Goal: Task Accomplishment & Management: Manage account settings

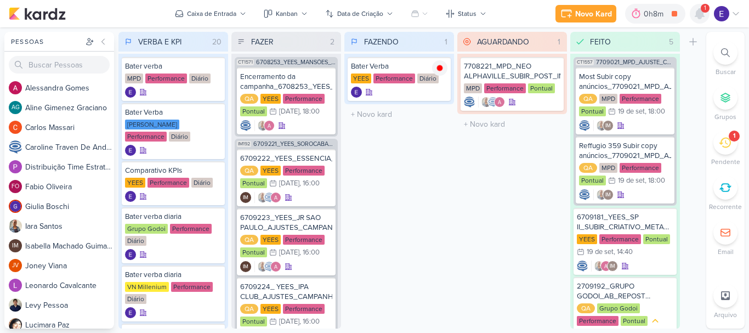
click at [699, 15] on icon at bounding box center [699, 14] width 9 height 10
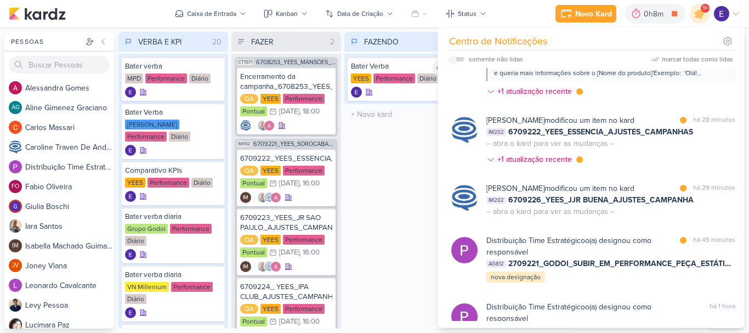
scroll to position [384, 0]
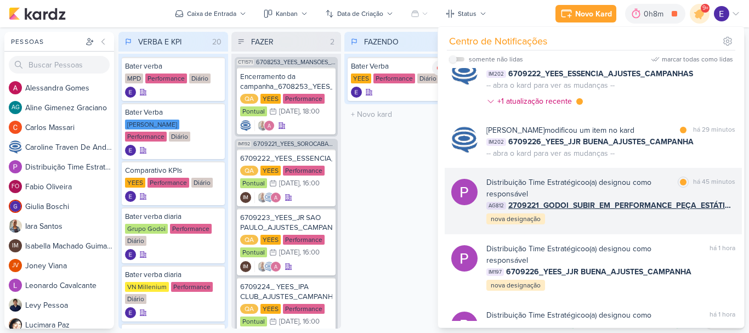
click at [714, 225] on div "Distribuição Time Estratégico o(a) designou como responsável marcar como lida h…" at bounding box center [610, 200] width 249 height 49
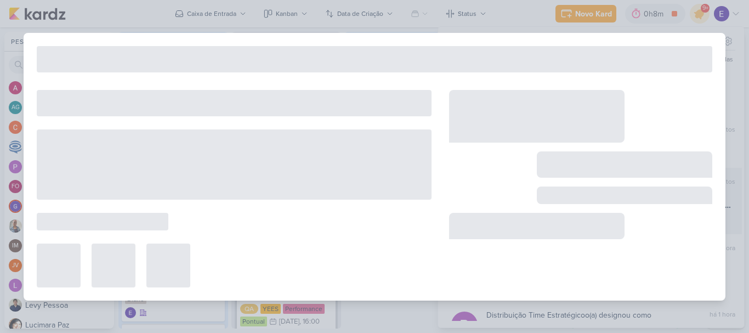
type input "2709221_GODOI_SUBIR_EM_PERFORMANCE_PEÇA_ESTÁTICA_INTEGRAÇÃO_AB"
type input "[DATE] 09:00"
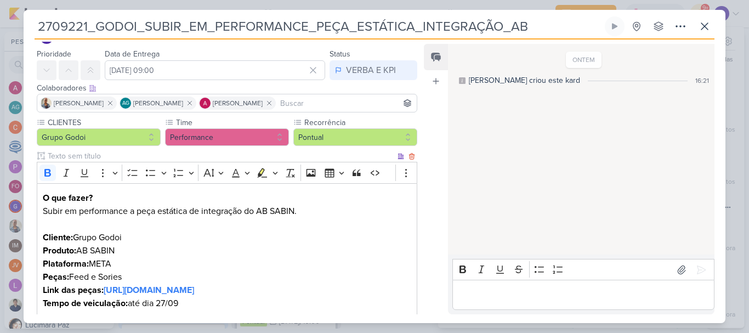
scroll to position [0, 0]
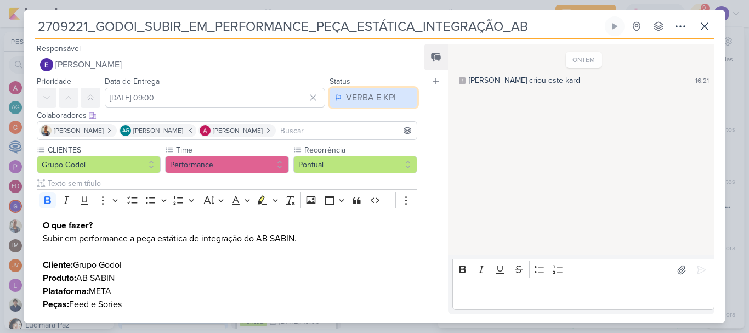
click at [374, 98] on div "VERBA E KPI" at bounding box center [371, 97] width 50 height 13
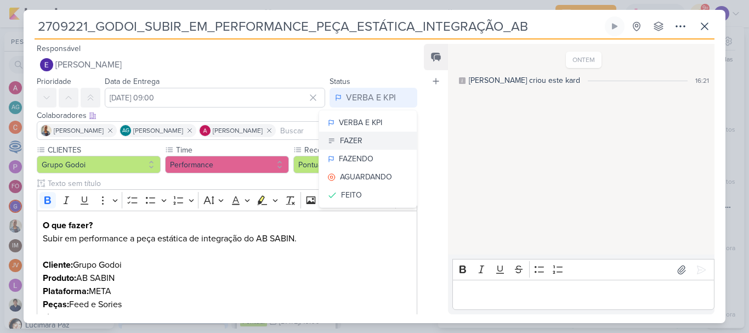
click at [373, 140] on button "FAZER" at bounding box center [368, 141] width 98 height 18
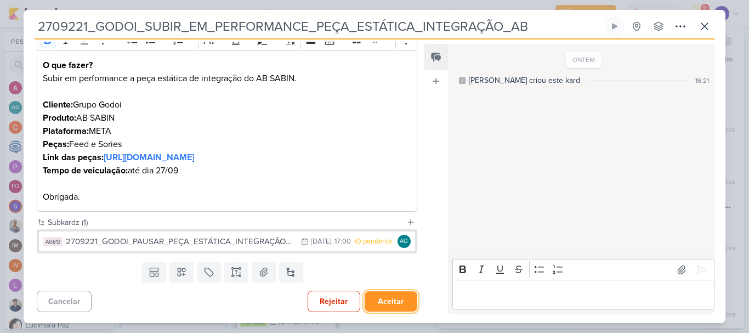
click at [397, 303] on button "Aceitar" at bounding box center [390, 301] width 53 height 20
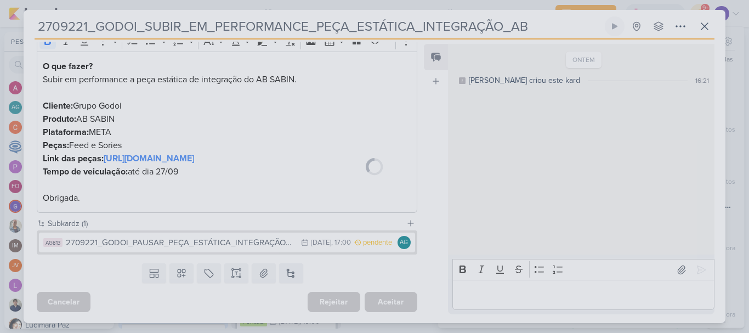
scroll to position [173, 0]
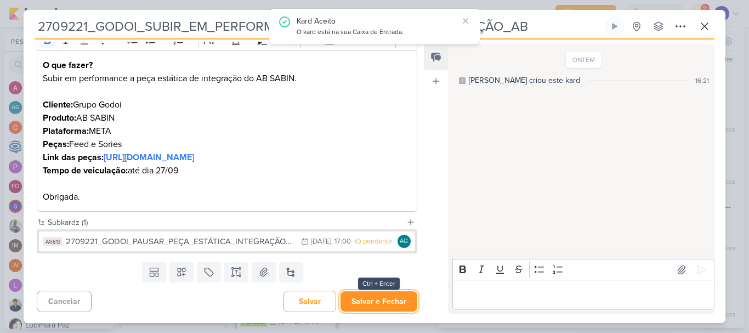
click at [404, 297] on button "Salvar e Fechar" at bounding box center [378, 301] width 77 height 20
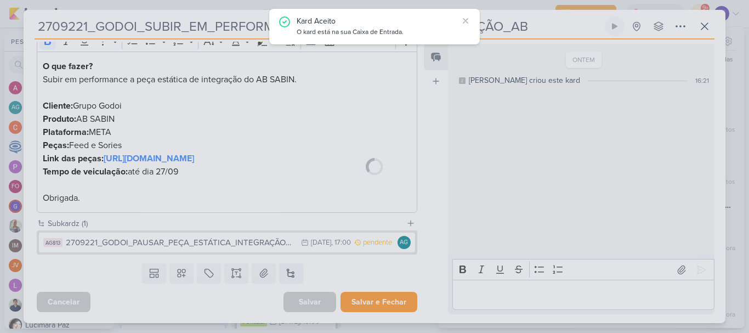
scroll to position [172, 0]
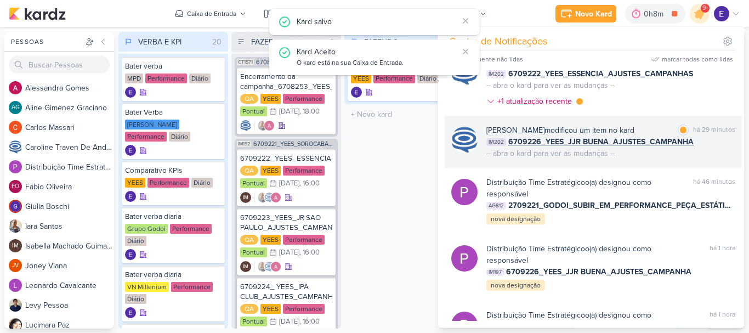
click at [706, 147] on div "IM202 6709226_YEES_JJR BUENA_AJUSTES_CAMPANHA" at bounding box center [610, 142] width 249 height 12
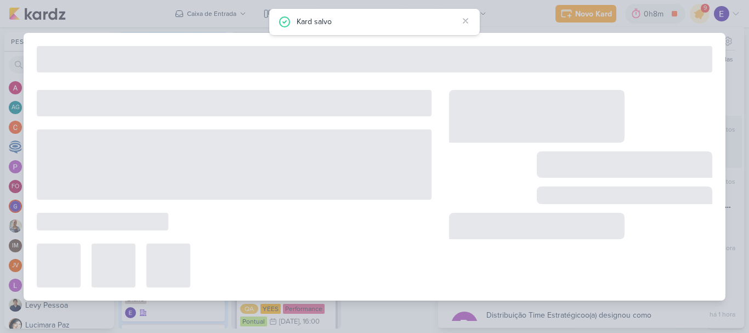
type input "6709226_YEES_JJR BUENA_AJUSTES_CAMPANHA"
type input "[DATE] 16:00"
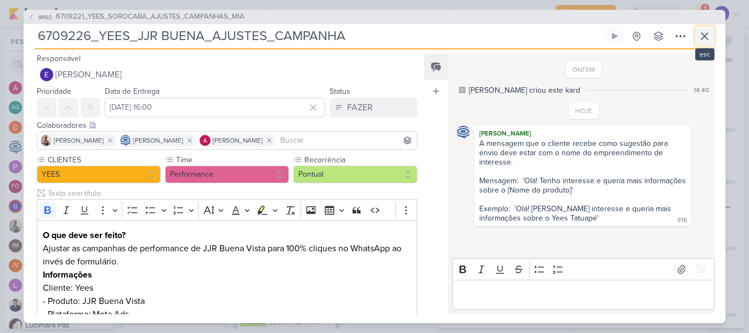
click at [703, 38] on icon at bounding box center [704, 36] width 7 height 7
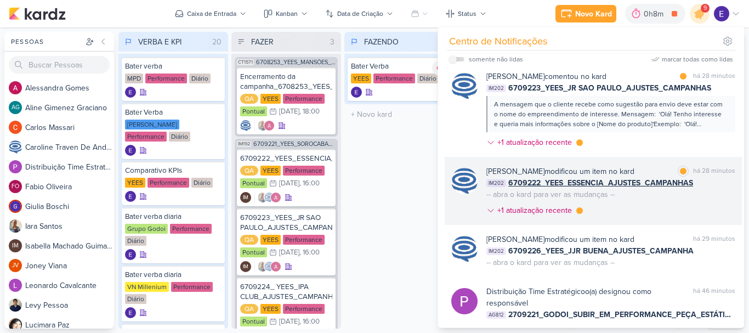
scroll to position [274, 0]
click at [711, 189] on div "IM202 6709222_YEES_ESSENCIA_AJUSTES_CAMPANHAS" at bounding box center [610, 184] width 249 height 12
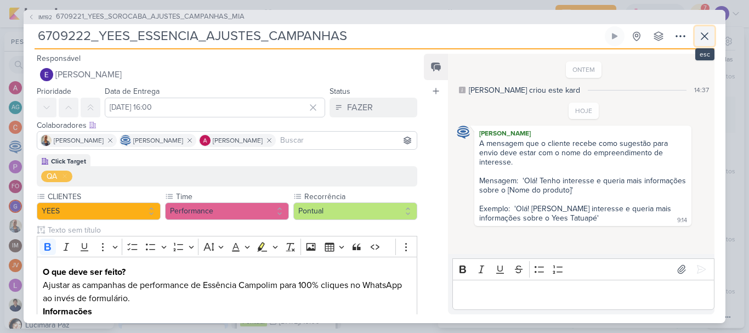
click at [711, 31] on button at bounding box center [704, 36] width 20 height 20
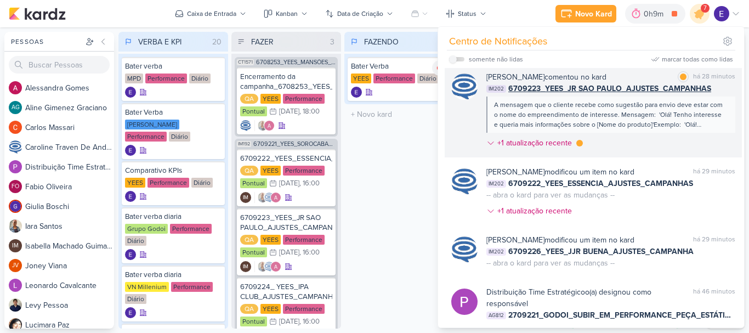
click at [723, 125] on div "A mensagem que o cliente recebe como sugestão para envio deve estar com o nome …" at bounding box center [610, 114] width 249 height 36
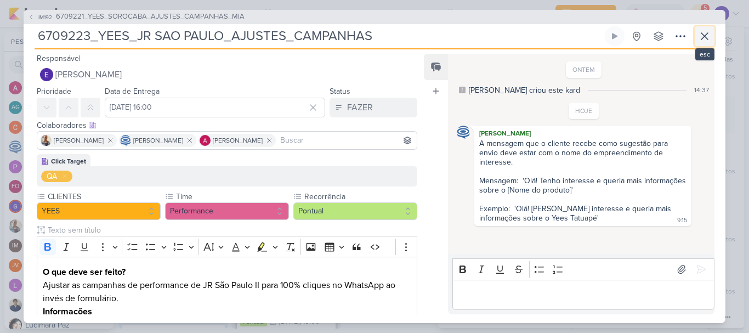
click at [705, 39] on icon at bounding box center [704, 36] width 13 height 13
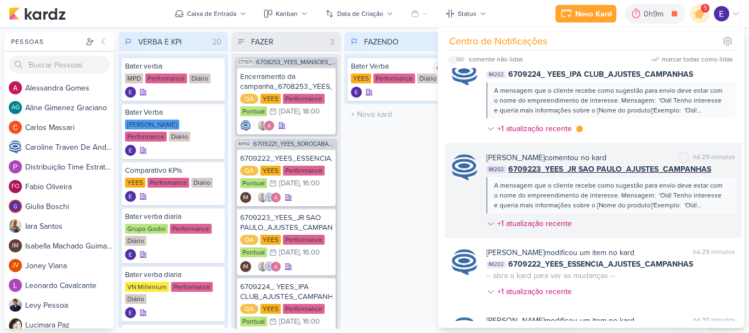
scroll to position [164, 0]
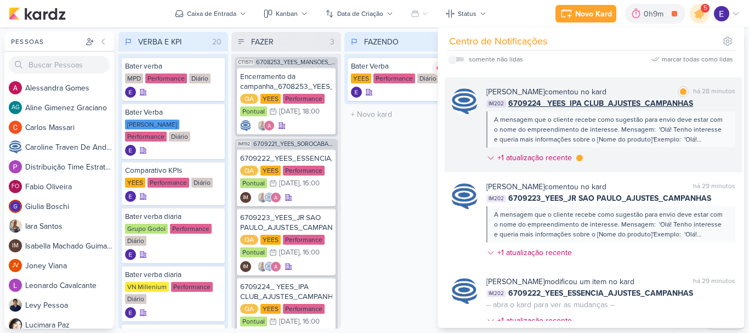
click at [701, 142] on div "A mensagem que o cliente recebe como sugestão para envio deve estar com o nome …" at bounding box center [610, 130] width 232 height 30
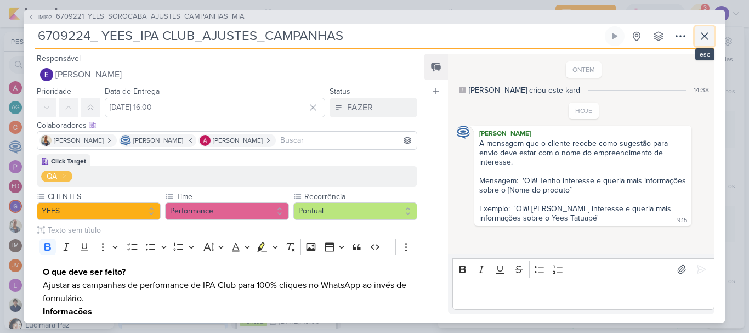
click at [704, 30] on icon at bounding box center [704, 36] width 13 height 13
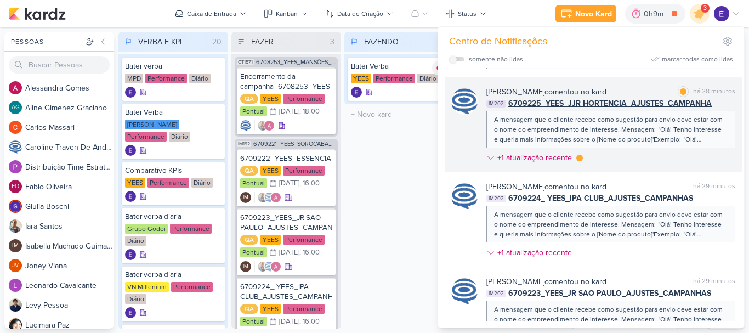
scroll to position [55, 0]
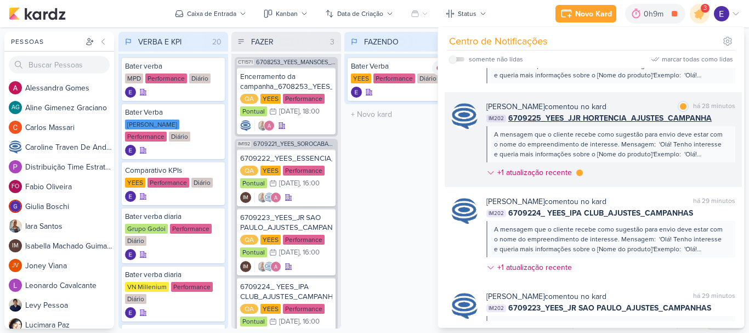
click at [717, 151] on div "A mensagem que o cliente recebe como sugestão para envio deve estar com o nome …" at bounding box center [610, 144] width 232 height 30
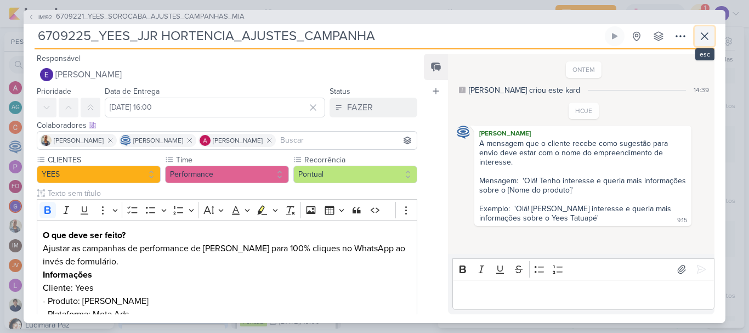
click at [704, 42] on icon at bounding box center [704, 36] width 13 height 13
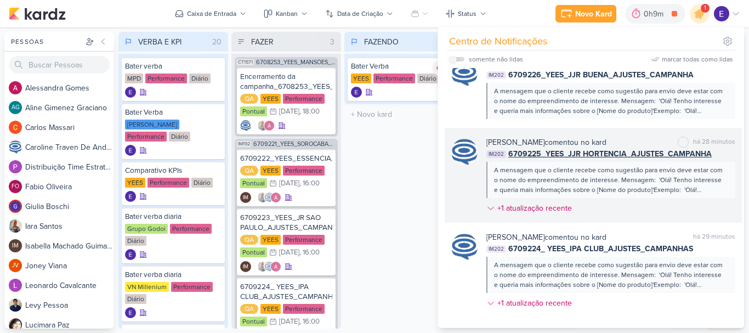
scroll to position [0, 0]
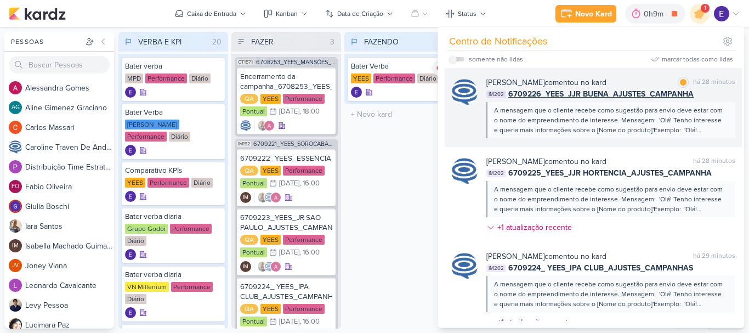
click at [715, 129] on div "A mensagem que o cliente recebe como sugestão para envio deve estar com o nome …" at bounding box center [610, 120] width 232 height 30
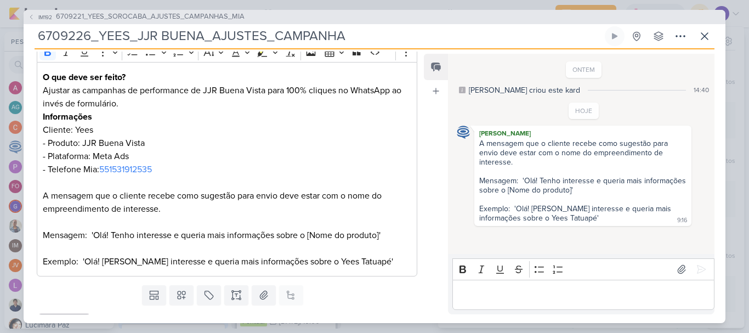
scroll to position [181, 0]
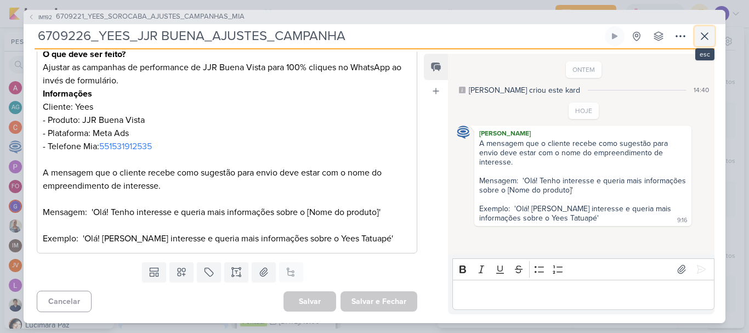
click at [703, 40] on icon at bounding box center [704, 36] width 13 height 13
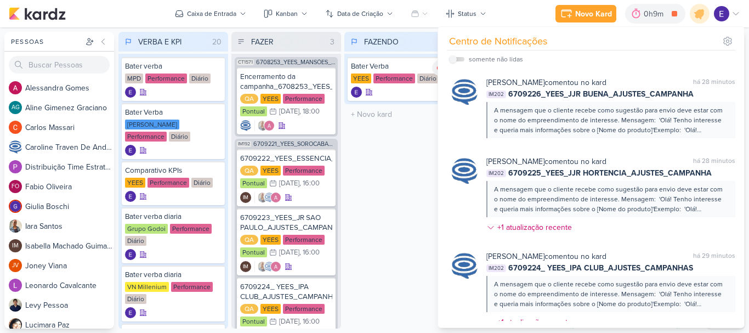
click at [382, 202] on div "FAZENDO 1 Mover Para Esquerda Mover Para Direita [GEOGRAPHIC_DATA] Bater Verba …" at bounding box center [399, 180] width 110 height 297
